Goal: Transaction & Acquisition: Purchase product/service

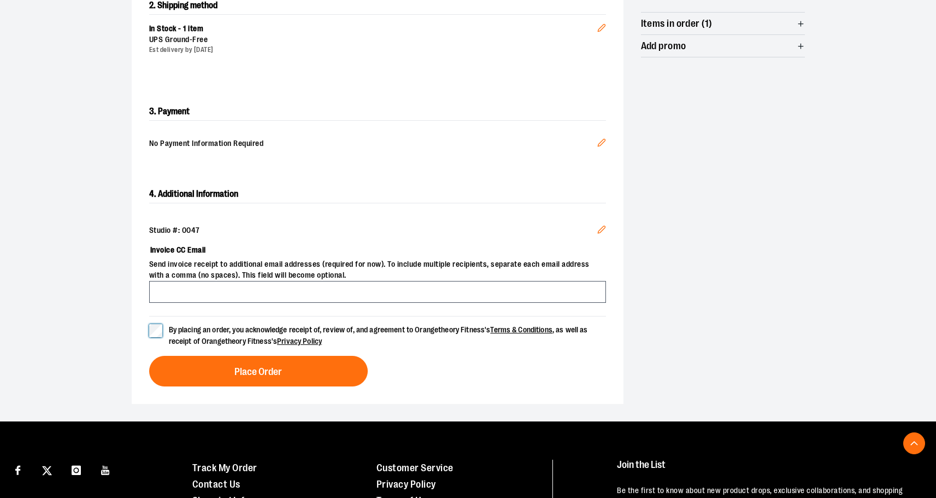
scroll to position [269, 0]
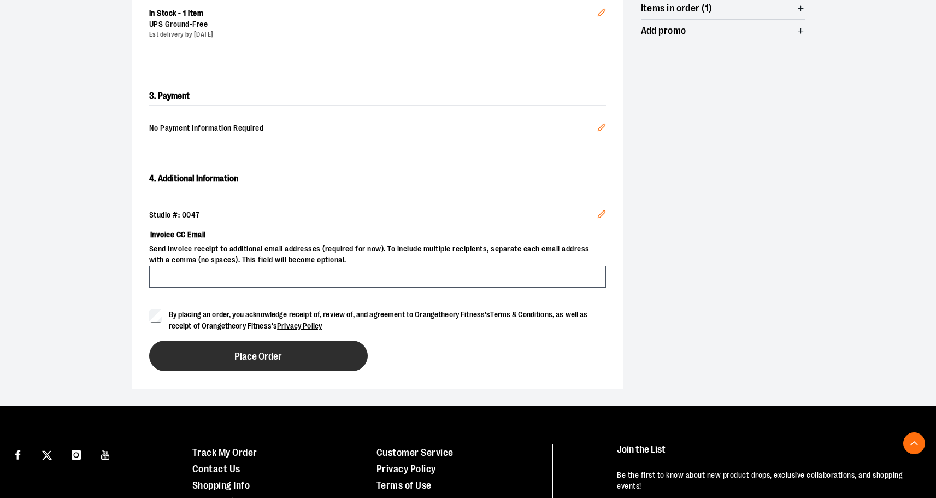
click at [241, 354] on span "Place Order" at bounding box center [259, 356] width 48 height 10
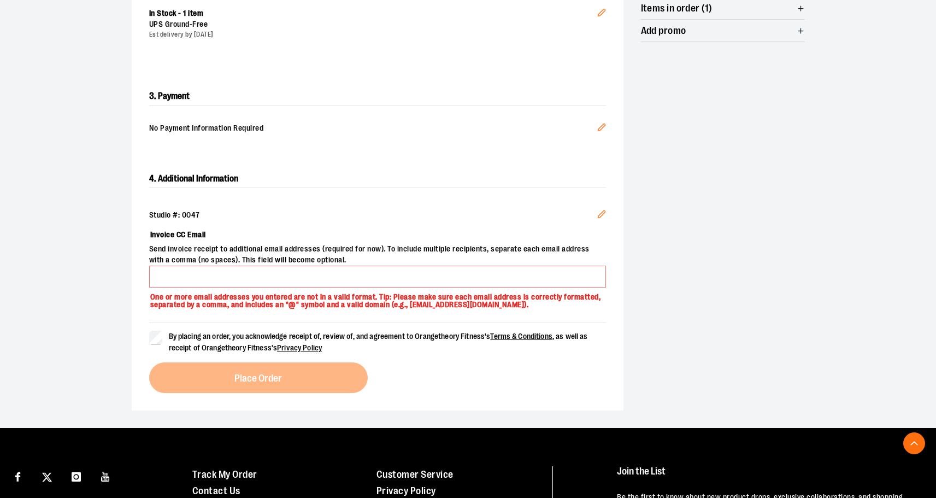
click at [252, 264] on span "Send invoice receipt to additional email addresses (required for now). To inclu…" at bounding box center [377, 255] width 457 height 22
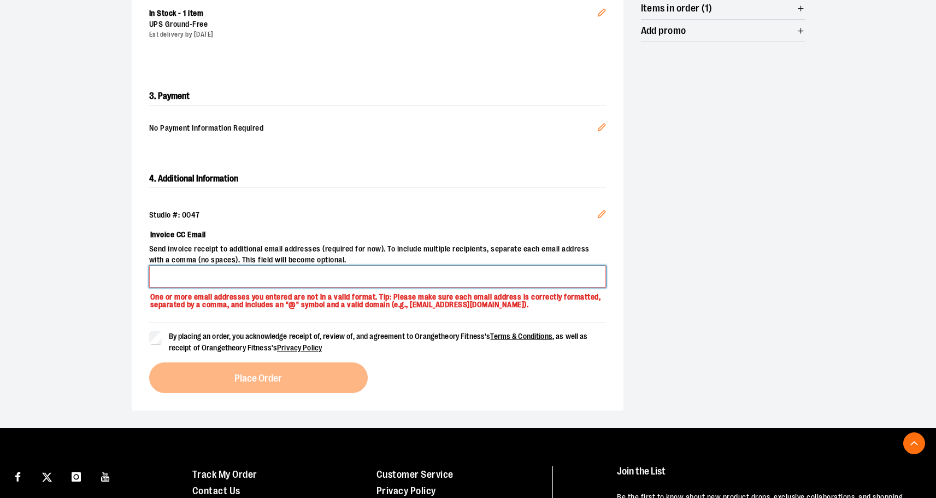
click at [252, 278] on input "Invoice CC Email" at bounding box center [377, 277] width 457 height 22
type input "**********"
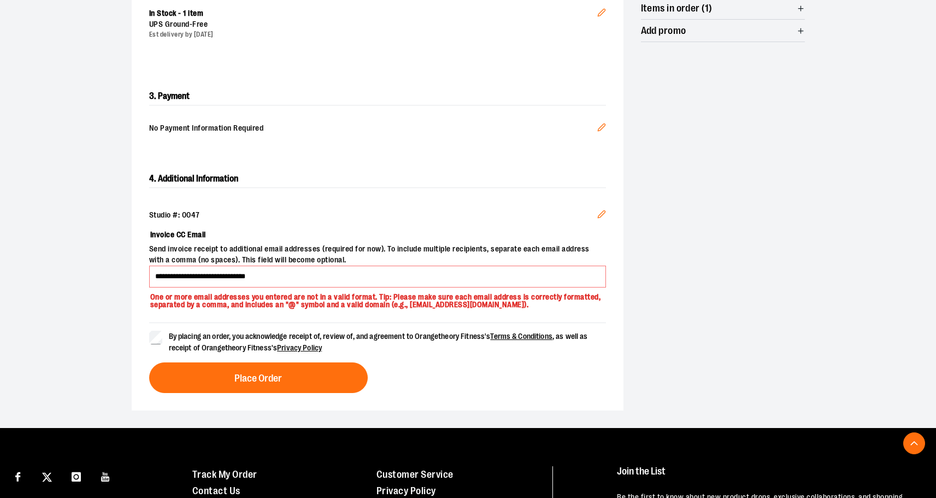
click at [193, 359] on div "By placing an order, you acknowledge receipt of, review of, and agreement to Or…" at bounding box center [377, 358] width 457 height 71
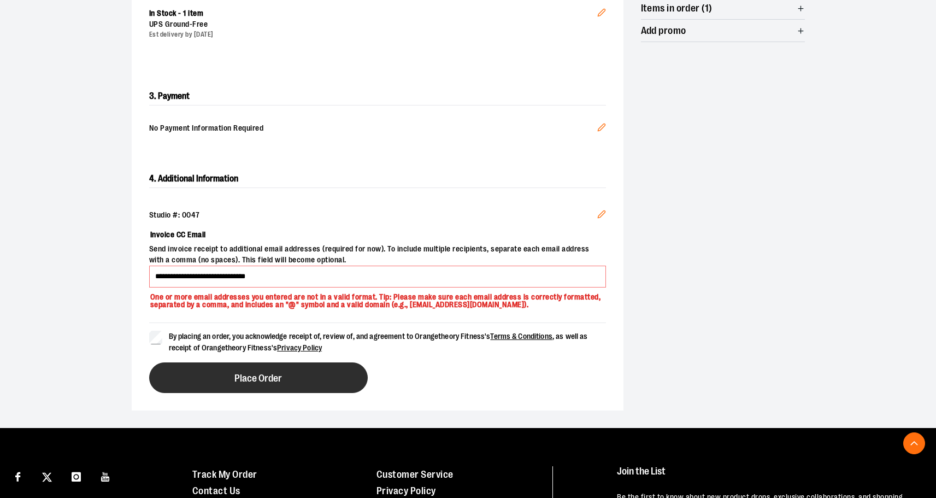
click at [197, 371] on button "Place Order" at bounding box center [258, 377] width 219 height 31
